Goal: Obtain resource: Obtain resource

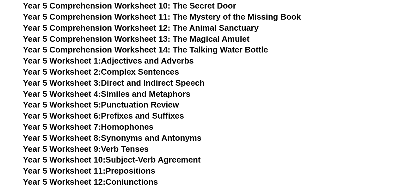
scroll to position [3265, 0]
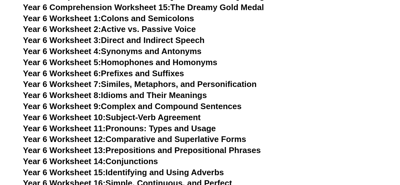
scroll to position [3676, 0]
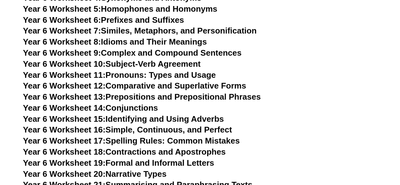
scroll to position [3729, 0]
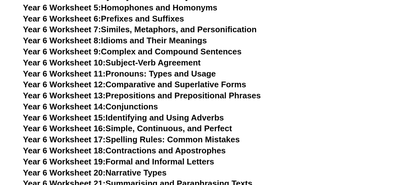
click at [152, 135] on link "Year 6 Worksheet 17: Spelling Rules: Common Mistakes" at bounding box center [131, 139] width 217 height 9
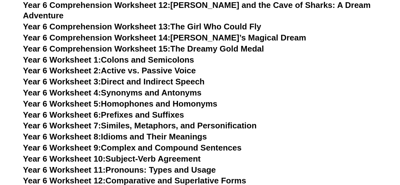
scroll to position [3631, 0]
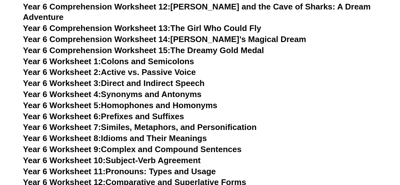
click at [133, 57] on link "Year 6 Worksheet 1: Colons and Semicolons" at bounding box center [108, 61] width 171 height 9
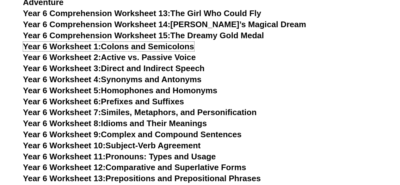
scroll to position [3663, 0]
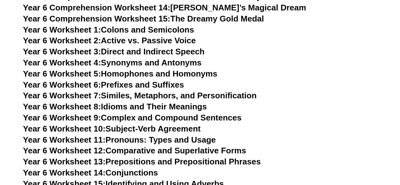
click at [143, 124] on link "Year 6 Worksheet 10: Subject-Verb Agreement" at bounding box center [112, 128] width 178 height 9
